Goal: Book appointment/travel/reservation

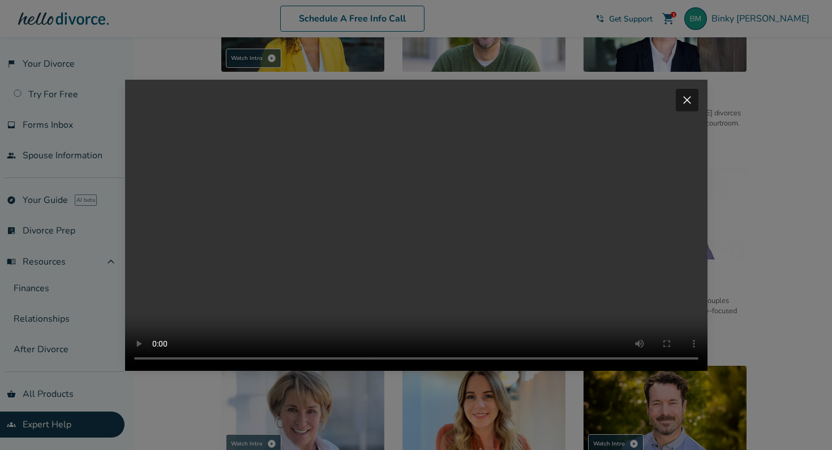
scroll to position [1, 0]
click at [682, 93] on span "close" at bounding box center [687, 100] width 14 height 14
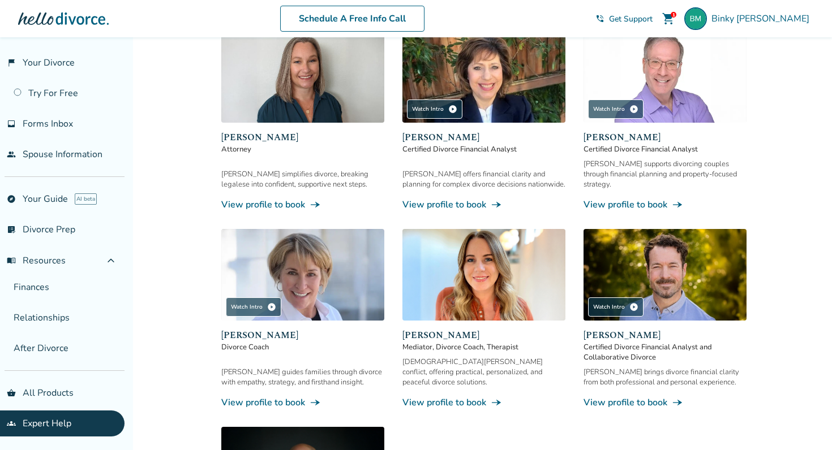
scroll to position [359, 0]
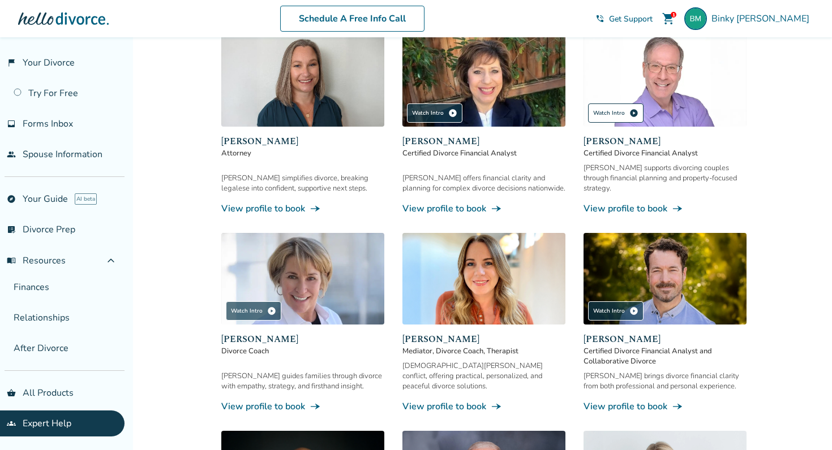
click at [619, 114] on div "Watch Intro play_circle" at bounding box center [615, 113] width 55 height 19
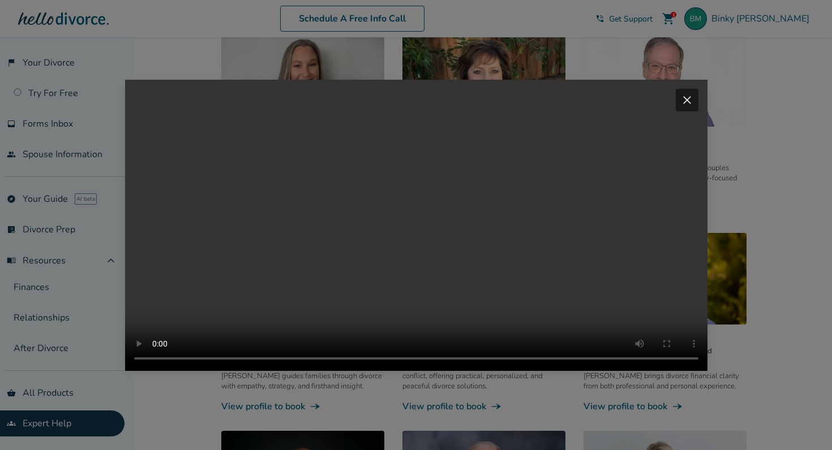
click at [687, 93] on span "close" at bounding box center [687, 100] width 14 height 14
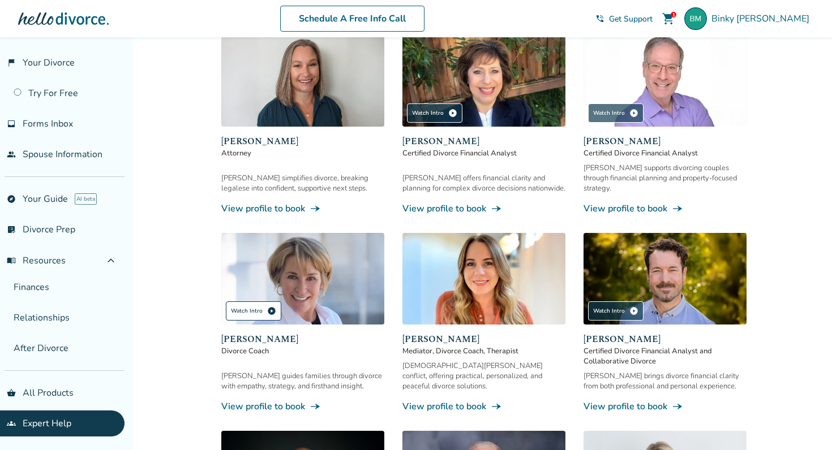
click at [237, 302] on div "Watch Intro play_circle" at bounding box center [253, 311] width 55 height 19
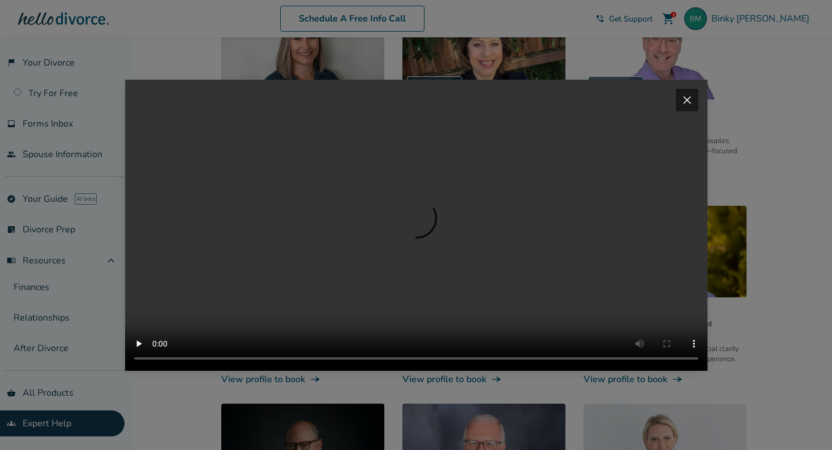
scroll to position [388, 0]
click at [685, 91] on div "close" at bounding box center [687, 100] width 23 height 23
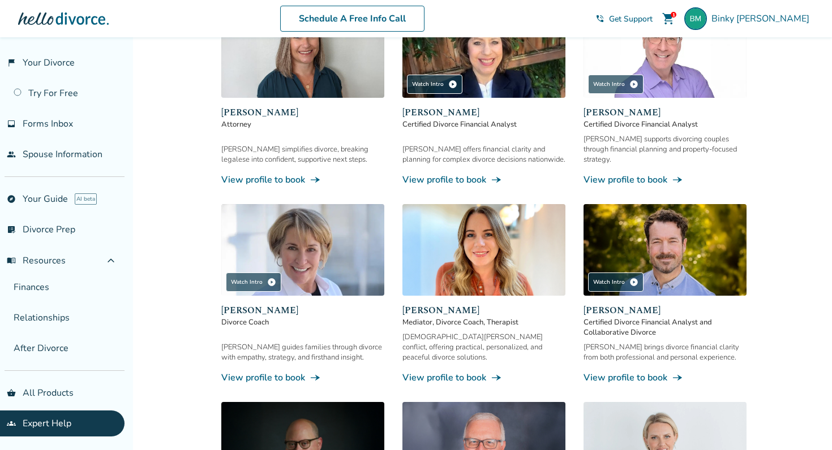
click at [457, 372] on link "View profile to book line_end_arrow_notch" at bounding box center [483, 378] width 163 height 12
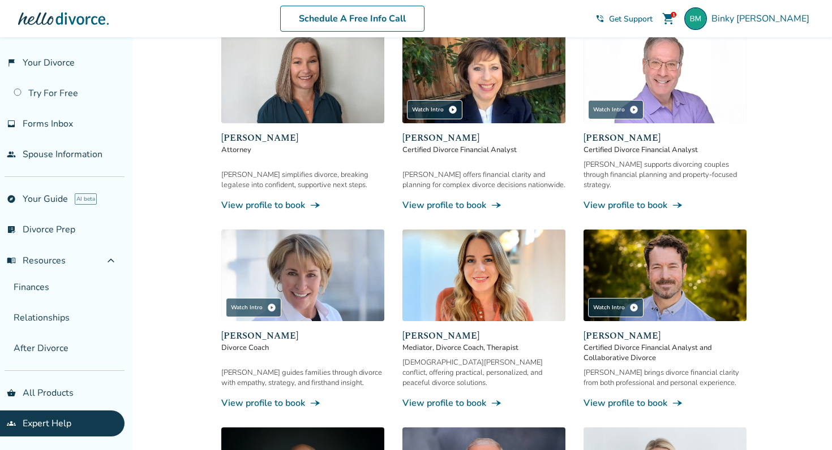
scroll to position [362, 0]
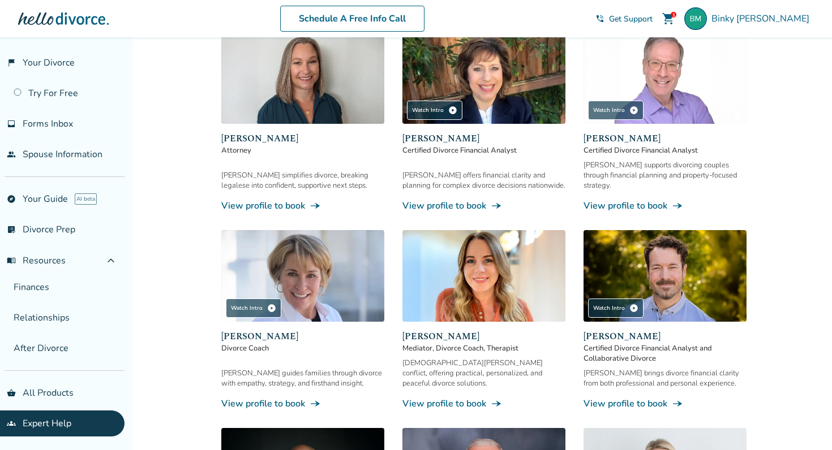
click at [283, 399] on link "View profile to book line_end_arrow_notch" at bounding box center [302, 404] width 163 height 12
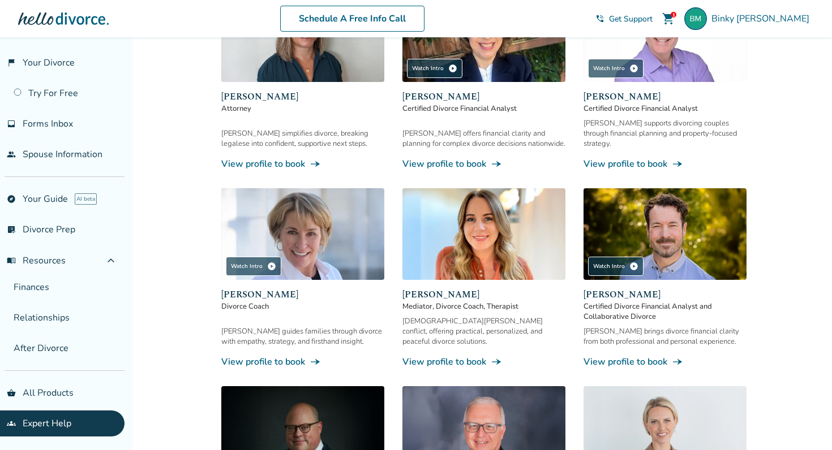
scroll to position [408, 0]
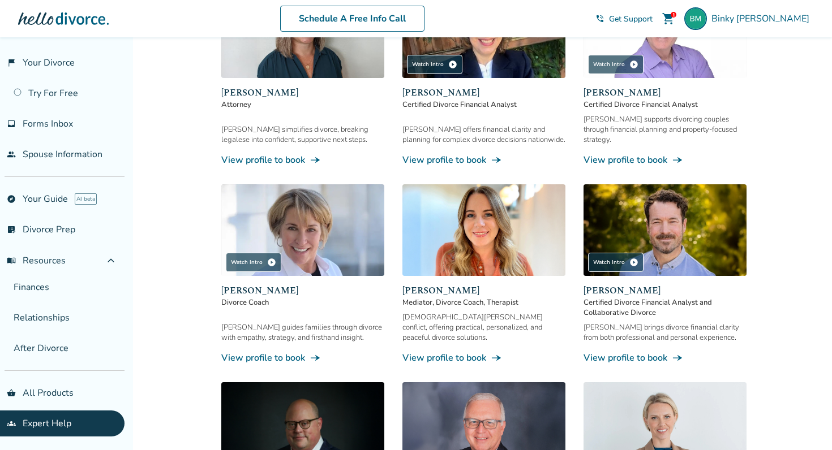
click at [423, 352] on link "View profile to book line_end_arrow_notch" at bounding box center [483, 358] width 163 height 12
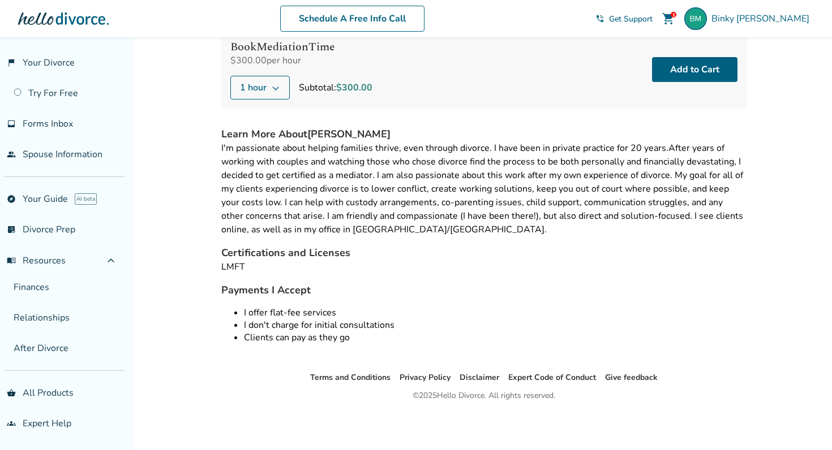
scroll to position [143, 0]
click at [281, 84] on button "1 hour" at bounding box center [259, 88] width 59 height 24
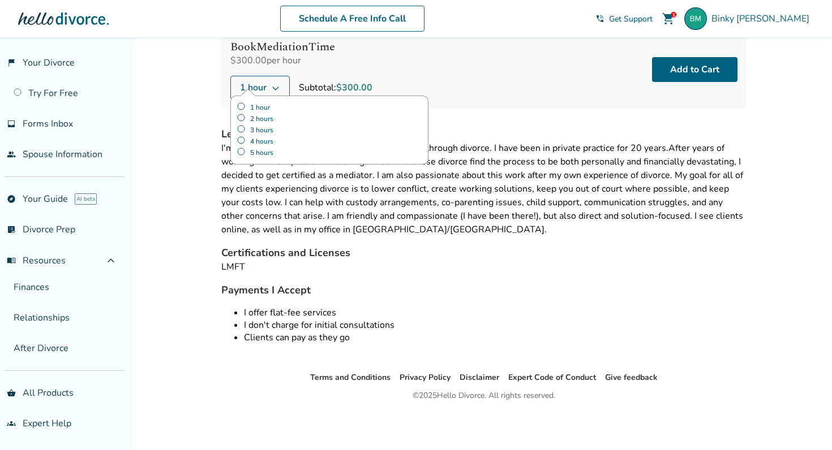
click at [421, 55] on div "Book Mediation Time $300.00 per hour 1 hour 1 hour 2 hours 3 hours 4 hours 5 ho…" at bounding box center [483, 70] width 525 height 78
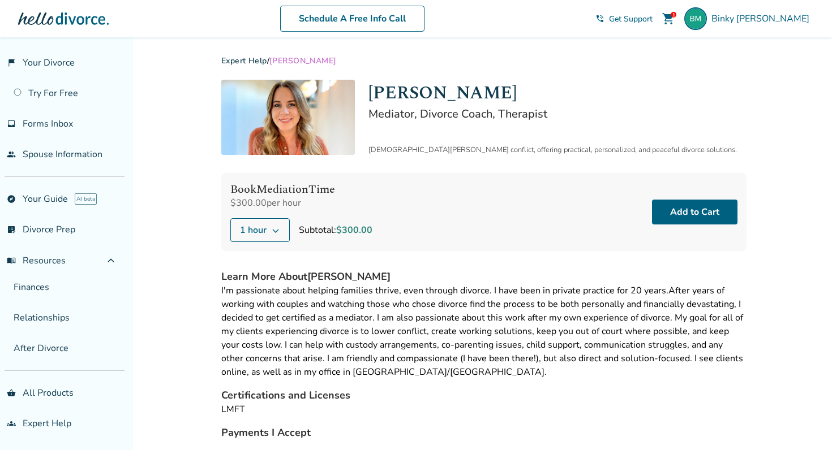
scroll to position [0, 0]
click at [58, 191] on link "explore Your Guide AI beta" at bounding box center [62, 199] width 124 height 26
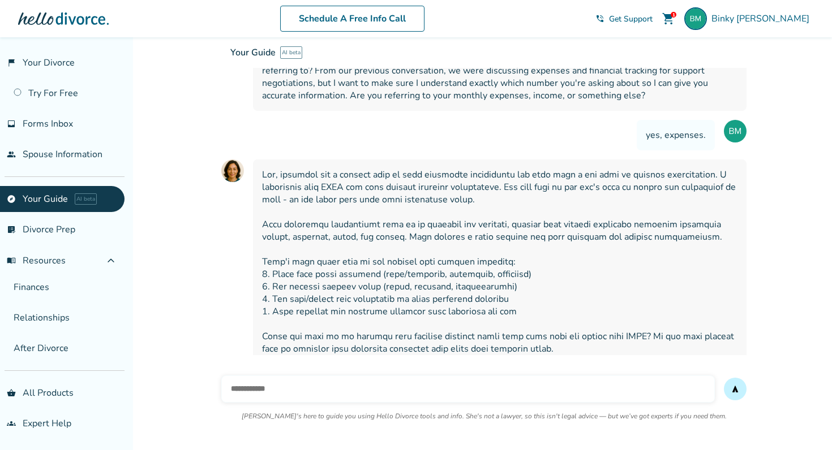
scroll to position [4813, 0]
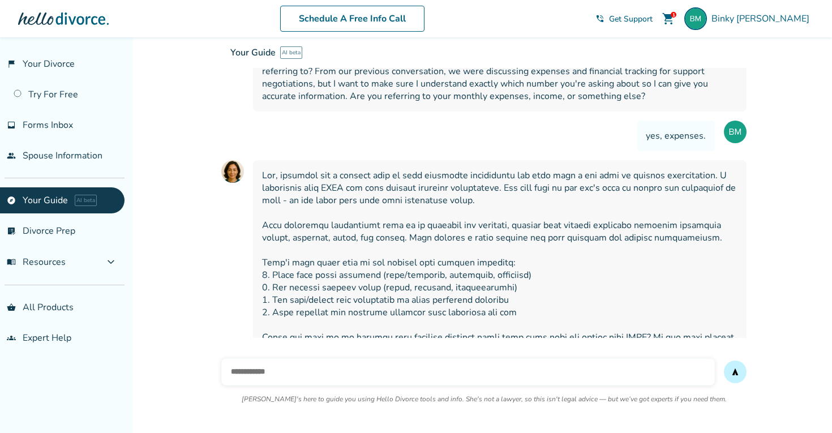
scroll to position [2145, 0]
